Goal: Transaction & Acquisition: Register for event/course

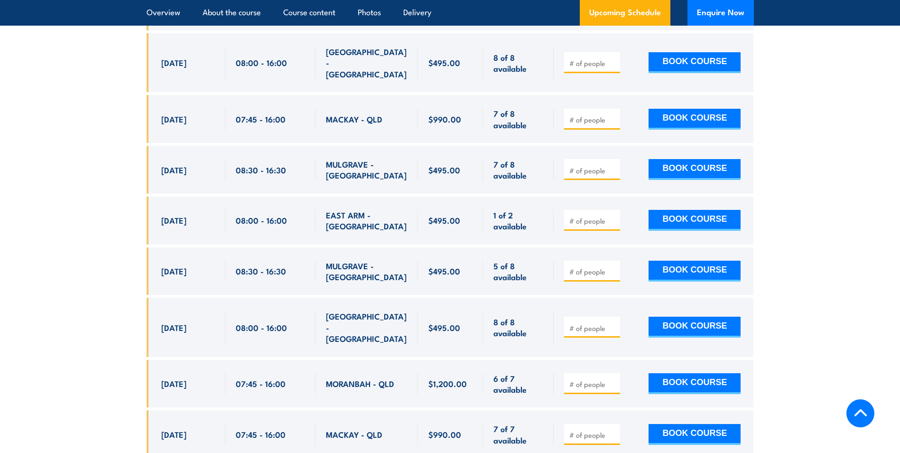
scroll to position [2088, 0]
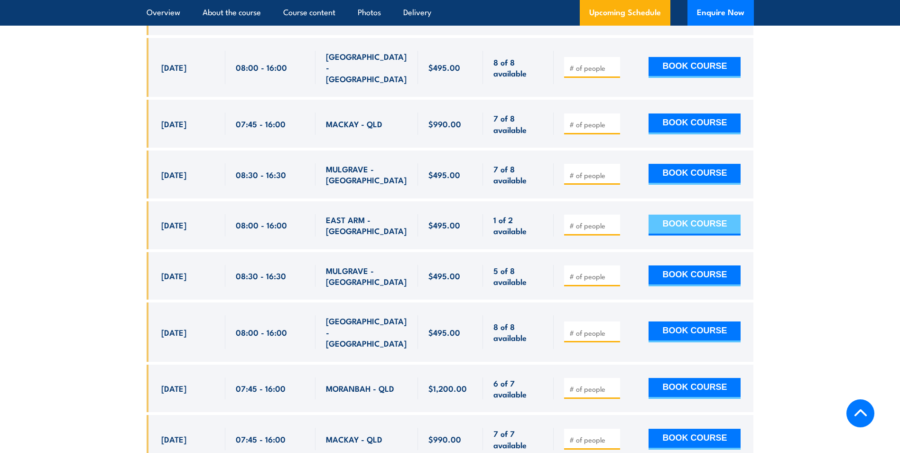
click at [666, 215] on button "BOOK COURSE" at bounding box center [695, 225] width 92 height 21
type input "1"
click at [689, 215] on button "BOOK COURSE" at bounding box center [695, 225] width 92 height 21
